Goal: Find specific page/section: Find specific page/section

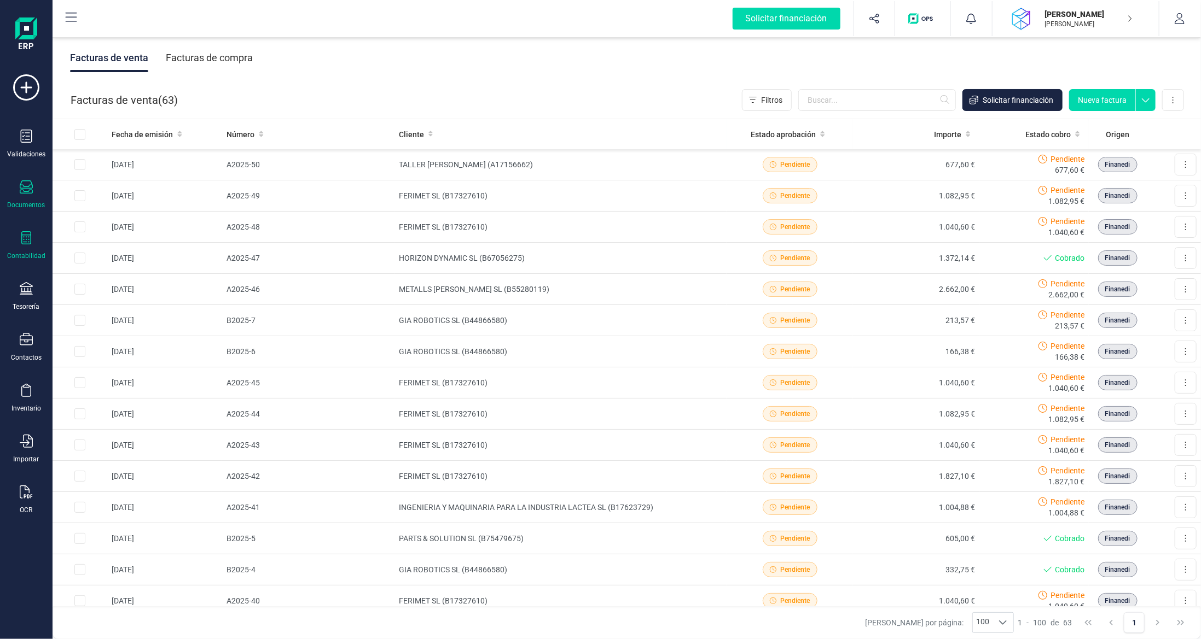
click at [32, 255] on div "Contabilidad" at bounding box center [26, 256] width 38 height 9
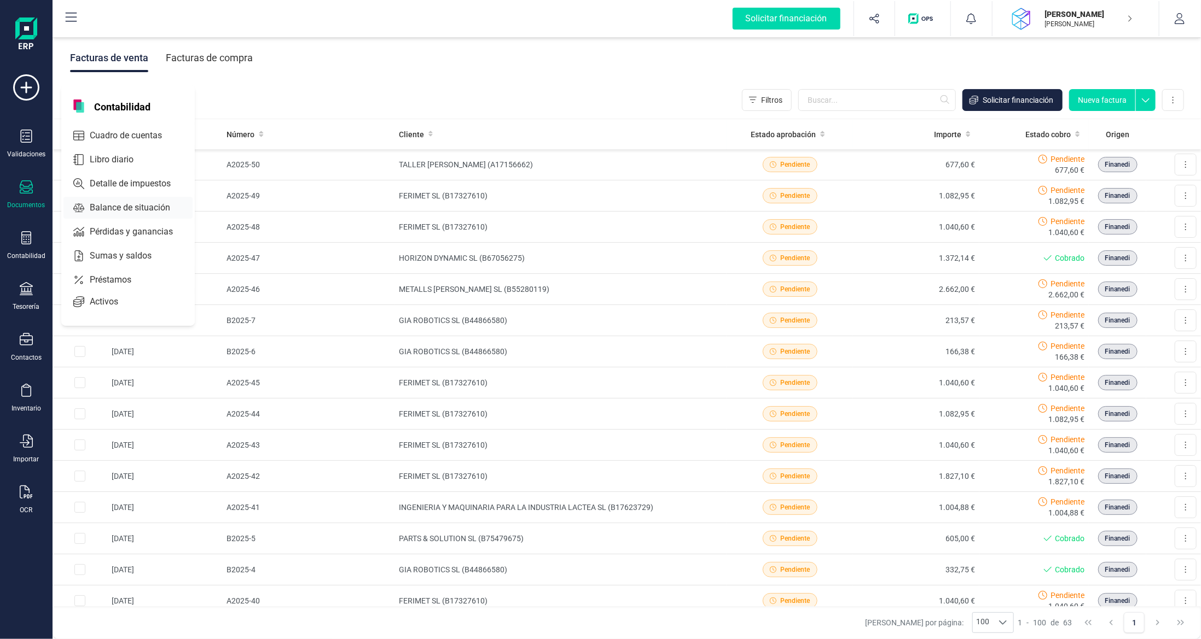
click at [132, 204] on span "Balance de situación" at bounding box center [137, 207] width 104 height 13
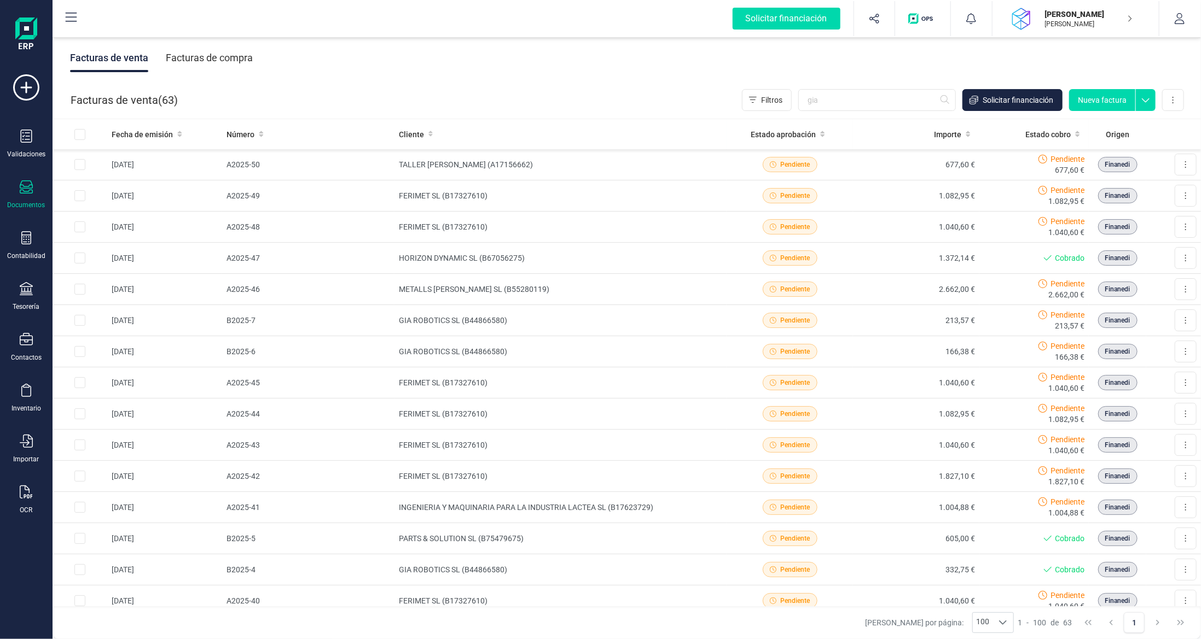
type input "gia"
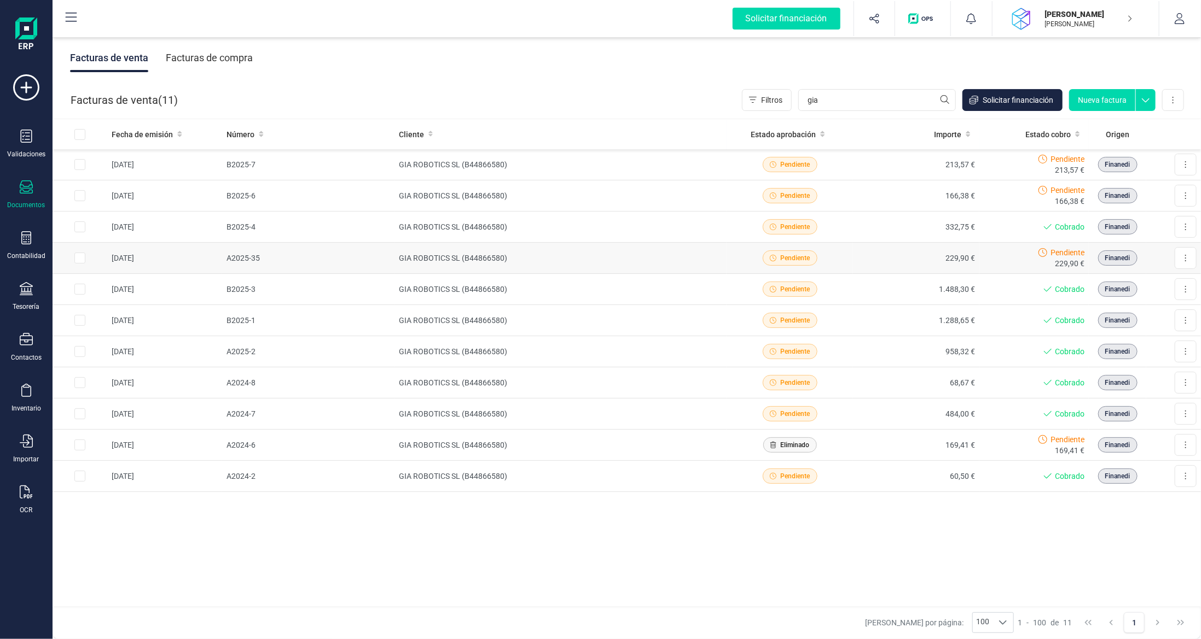
click at [550, 259] on td "GIA ROBOTICS SL (B44866580)" at bounding box center [560, 258] width 333 height 31
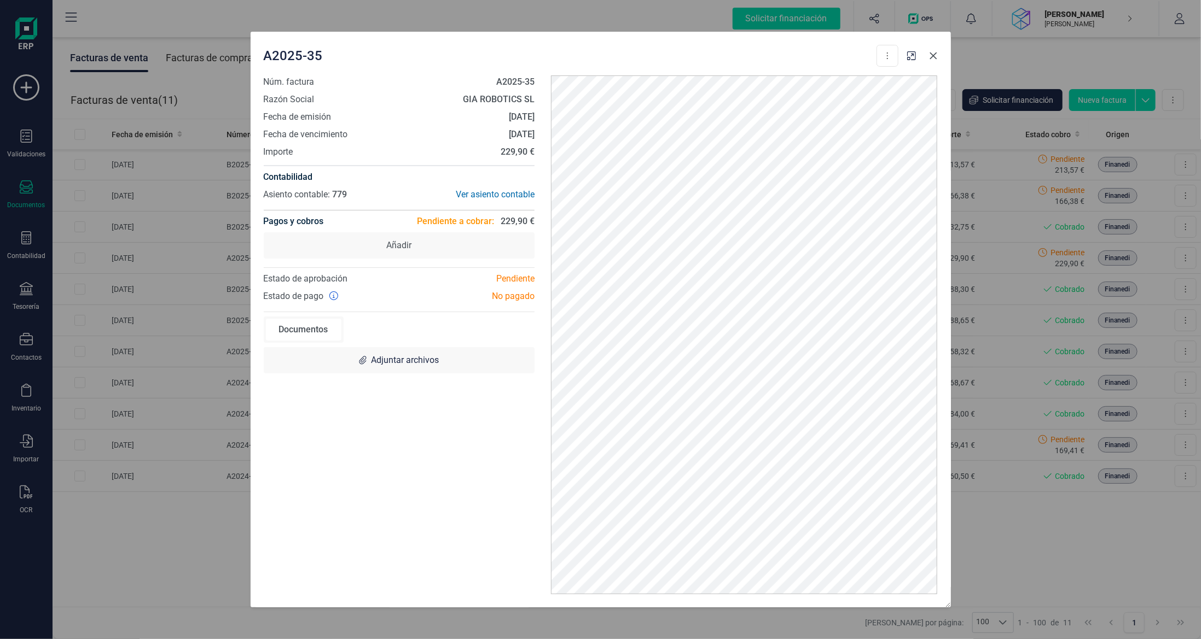
click at [933, 54] on icon "button" at bounding box center [933, 55] width 9 height 9
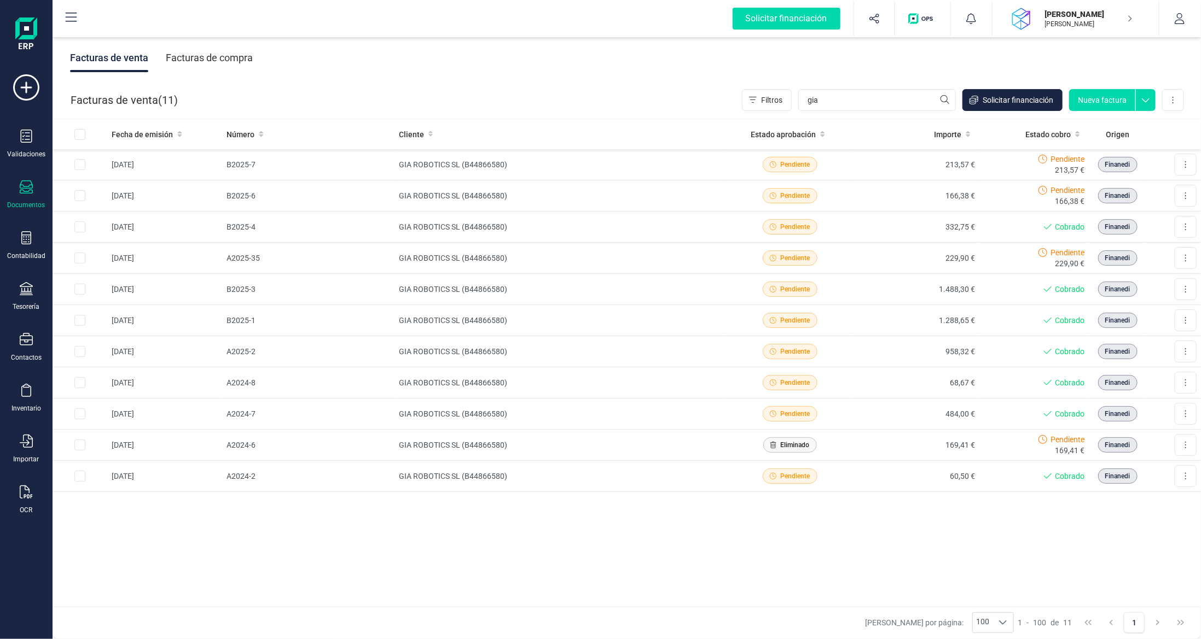
click at [984, 556] on div "Fecha de emisión Número Cliente Estado aprobación Importe Estado cobro Origen […" at bounding box center [627, 363] width 1148 height 488
click at [25, 231] on icon at bounding box center [26, 237] width 10 height 13
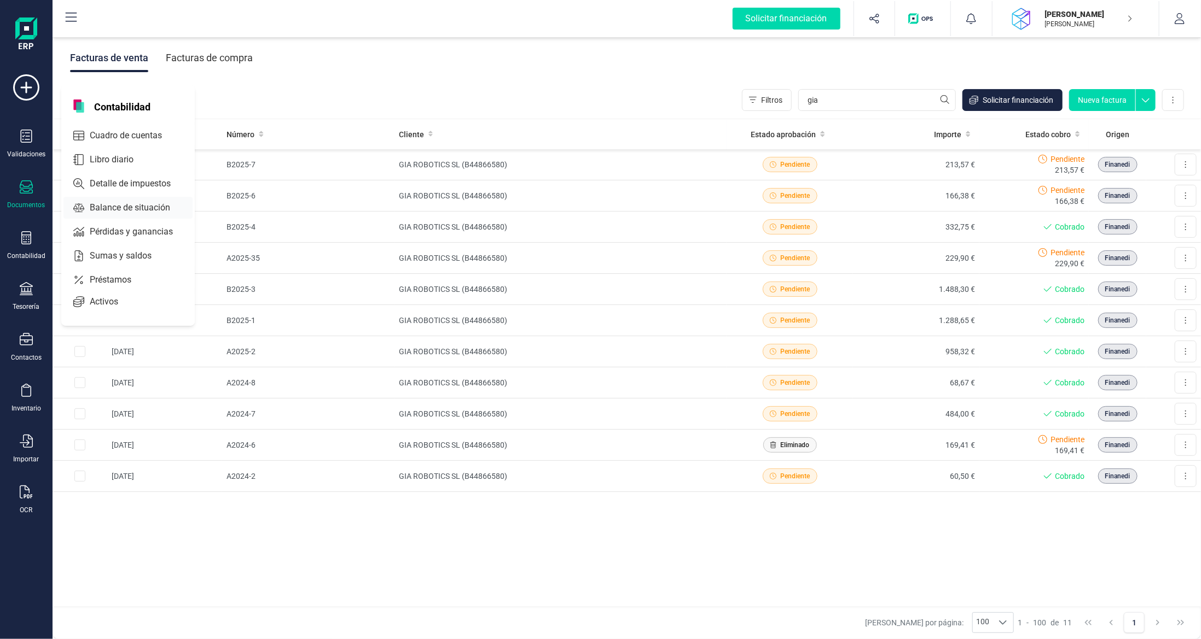
click at [113, 202] on span "Balance de situación" at bounding box center [137, 207] width 104 height 13
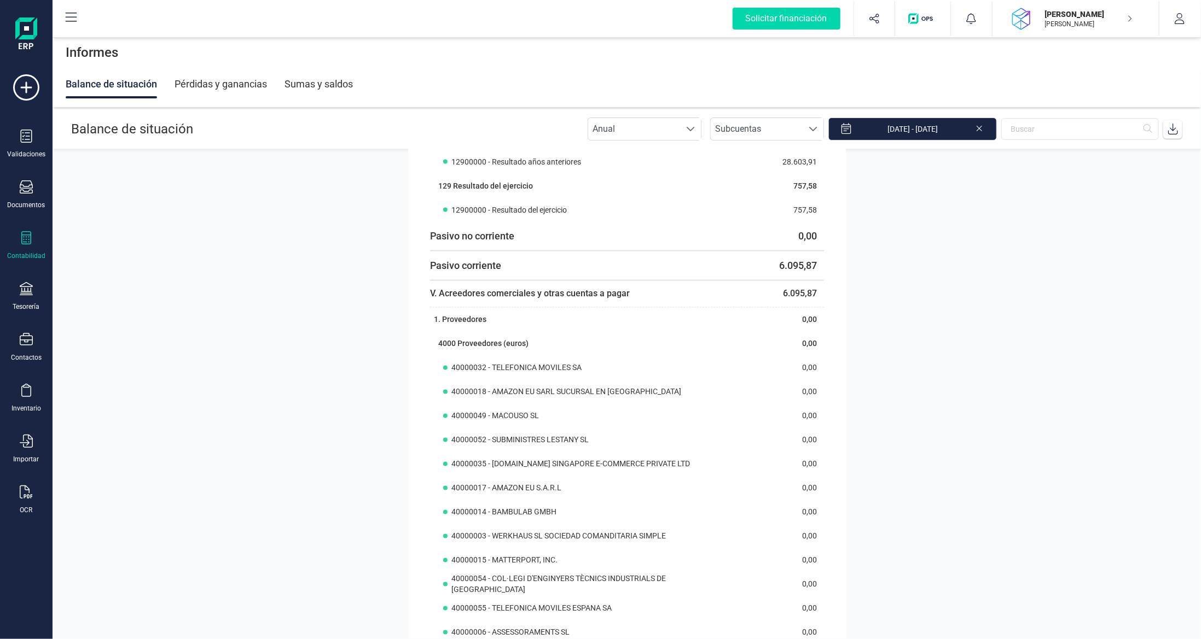
scroll to position [1397, 0]
